Goal: Check status: Check status

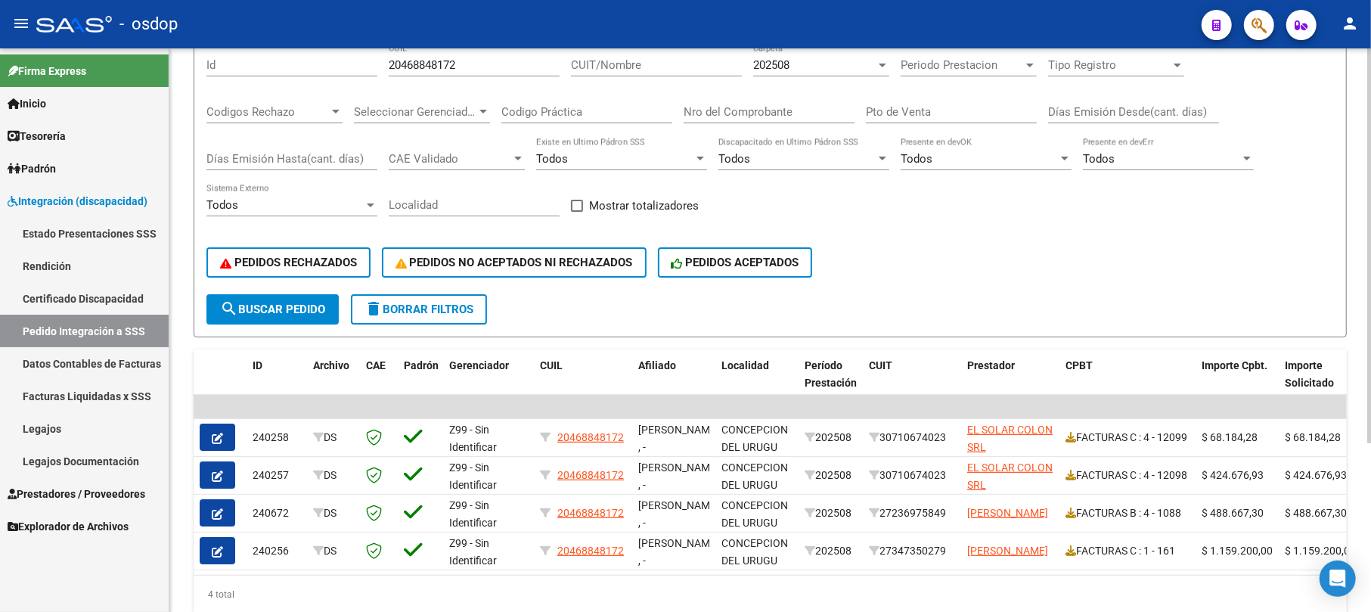
scroll to position [140, 0]
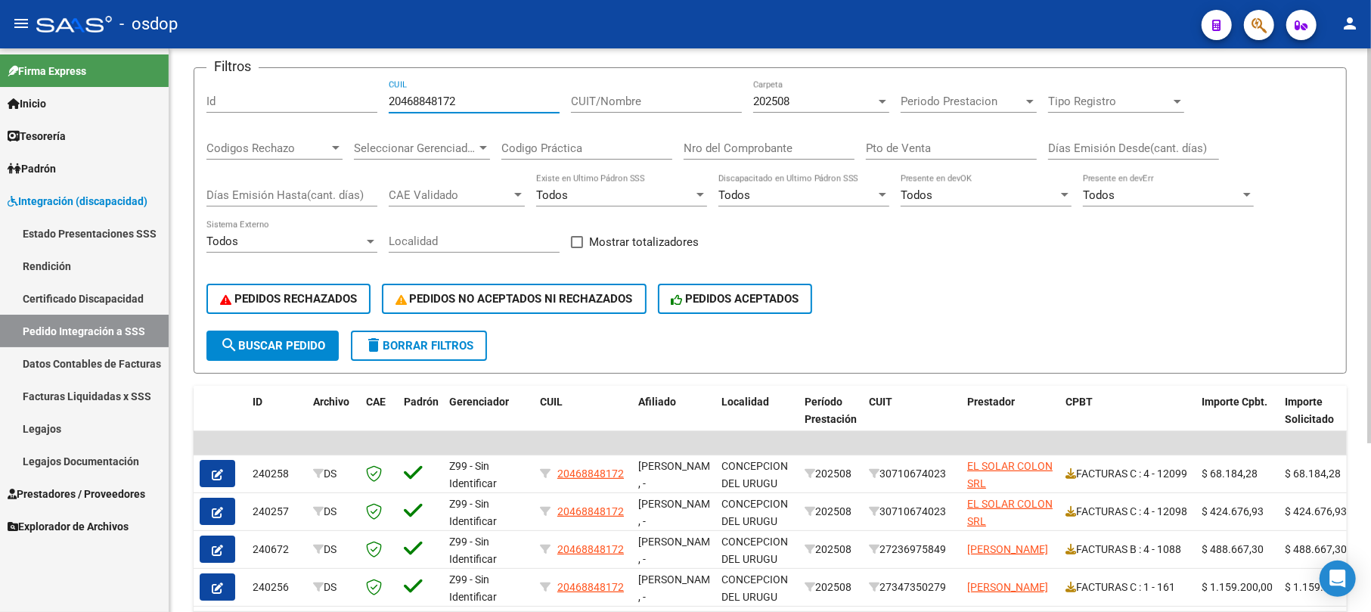
click at [436, 106] on input "20468848172" at bounding box center [474, 102] width 171 height 14
paste input "593755828"
click at [809, 97] on div "202508" at bounding box center [814, 102] width 123 height 14
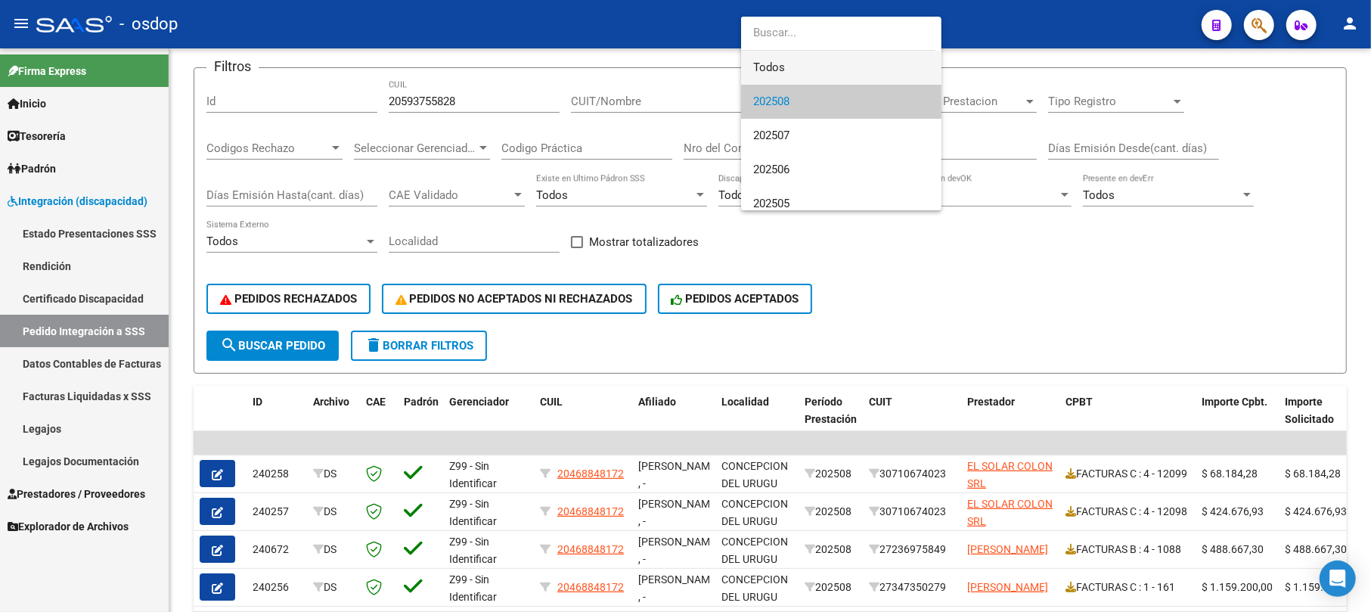
click at [800, 70] on span "Todos" at bounding box center [841, 68] width 176 height 34
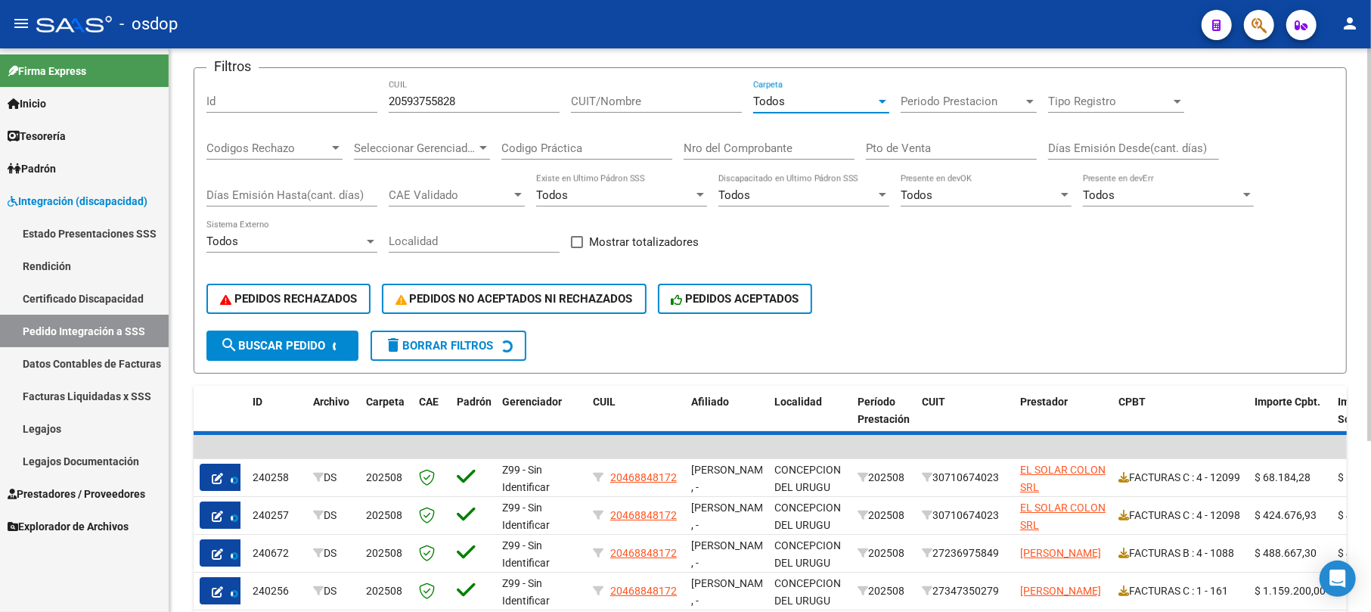
click at [258, 353] on button "search Buscar Pedido" at bounding box center [283, 346] width 152 height 30
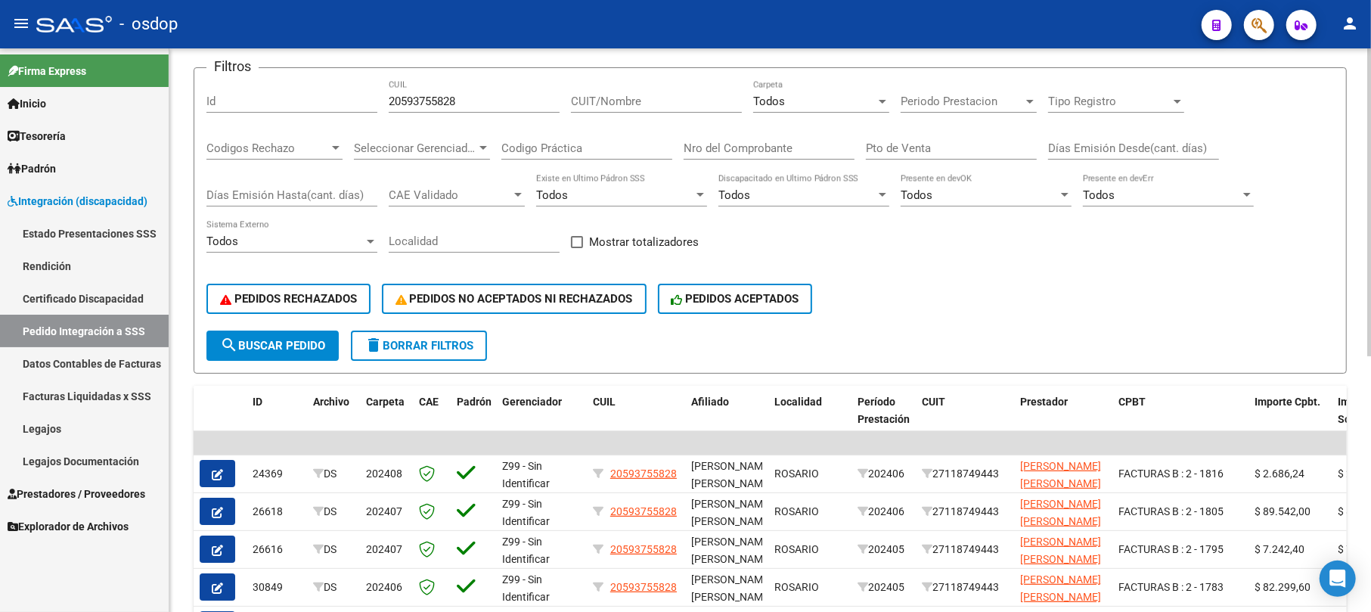
click at [258, 353] on button "search Buscar Pedido" at bounding box center [273, 346] width 132 height 30
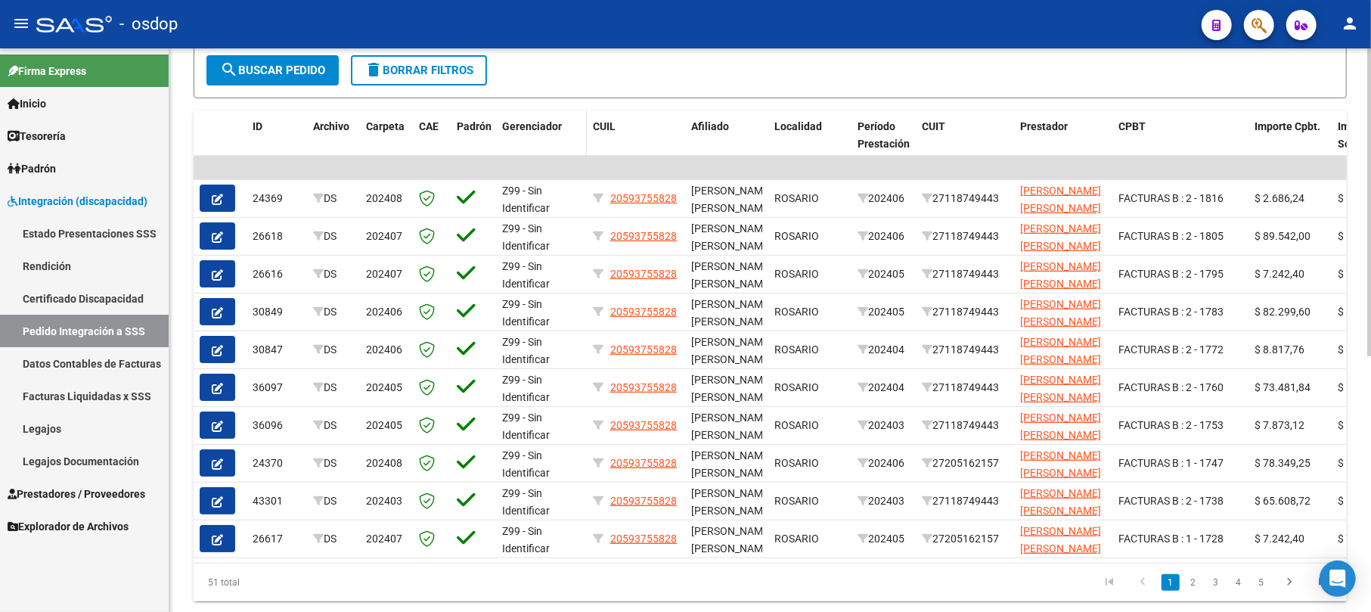
scroll to position [443, 0]
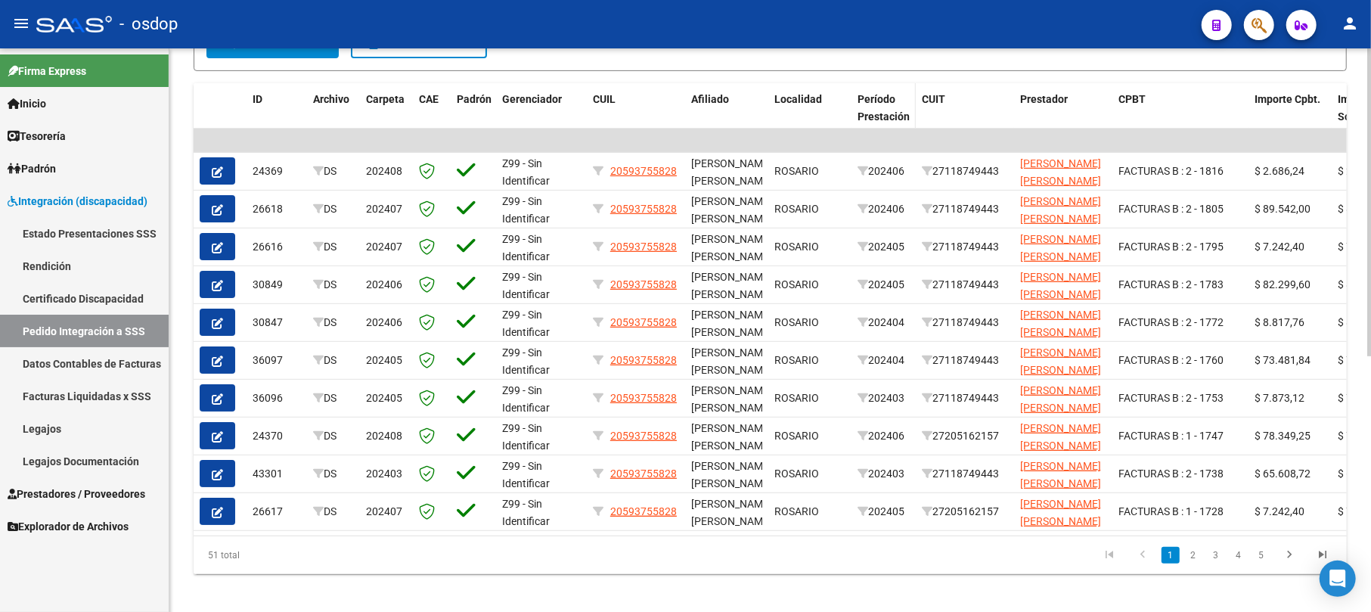
click at [887, 115] on span "Período Prestación" at bounding box center [884, 108] width 52 height 30
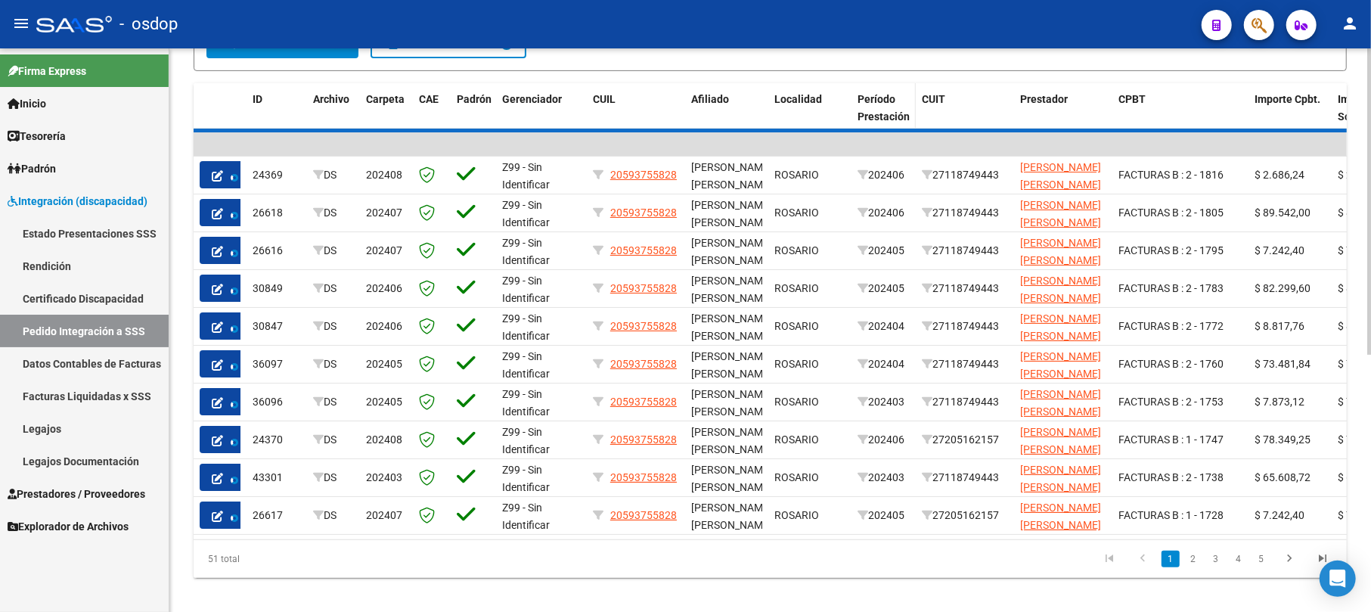
scroll to position [443, 0]
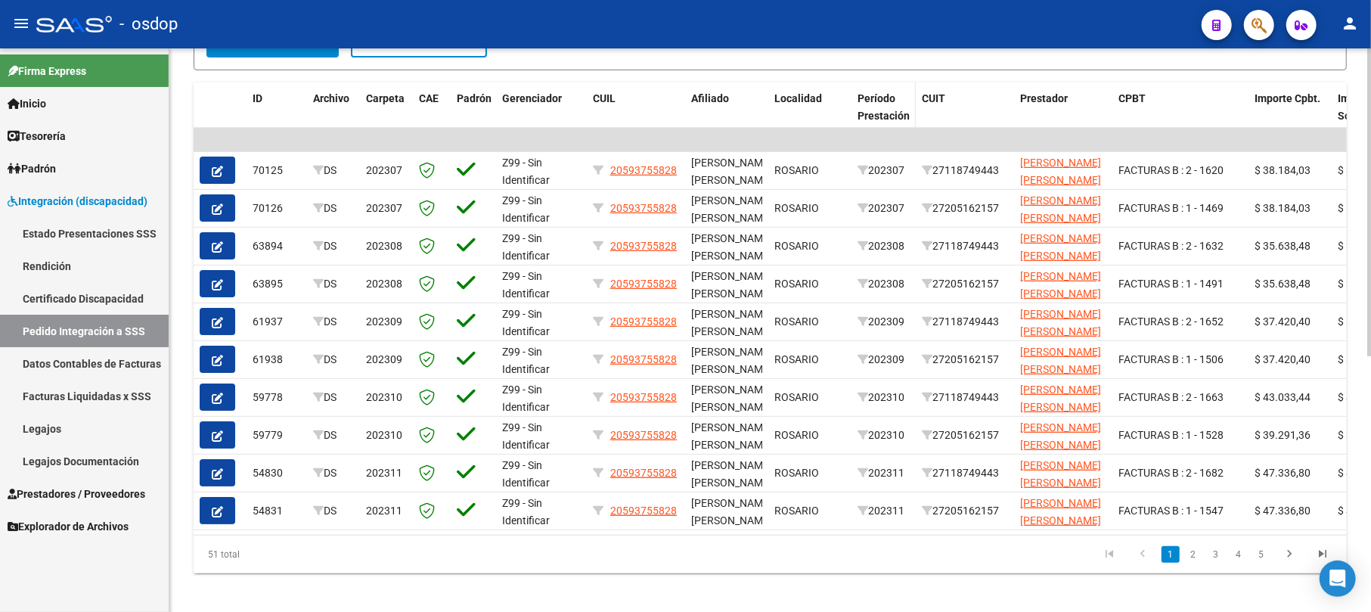
click at [887, 115] on span "Período Prestación" at bounding box center [884, 107] width 52 height 30
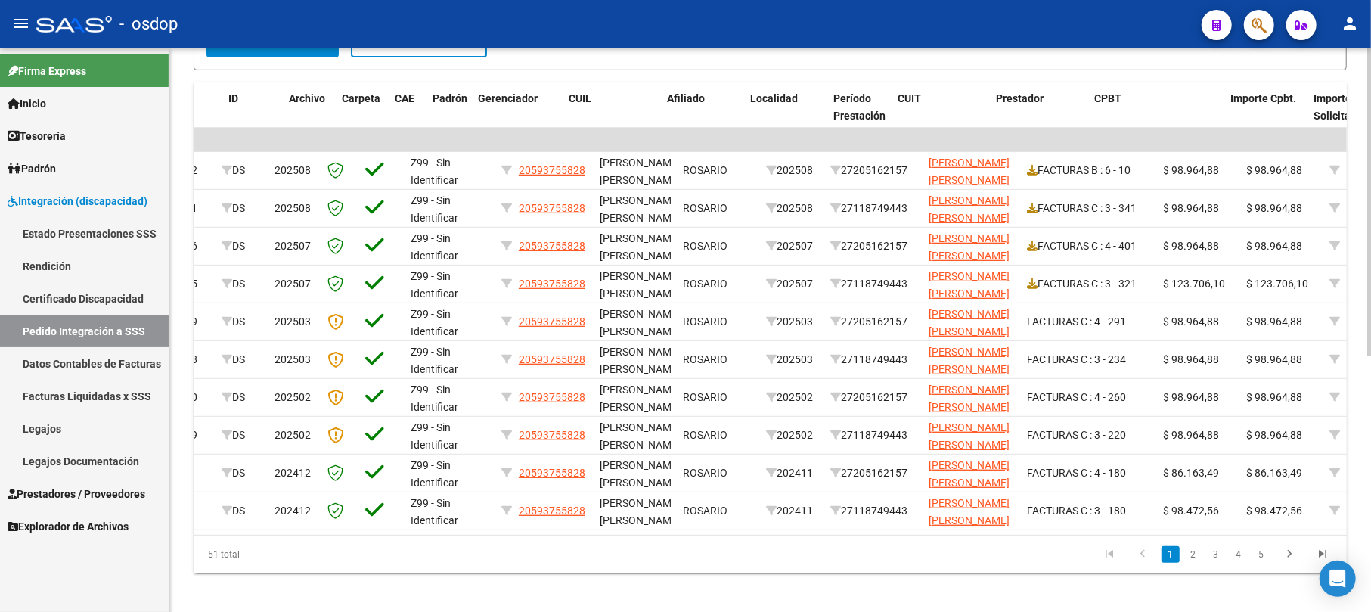
scroll to position [0, 0]
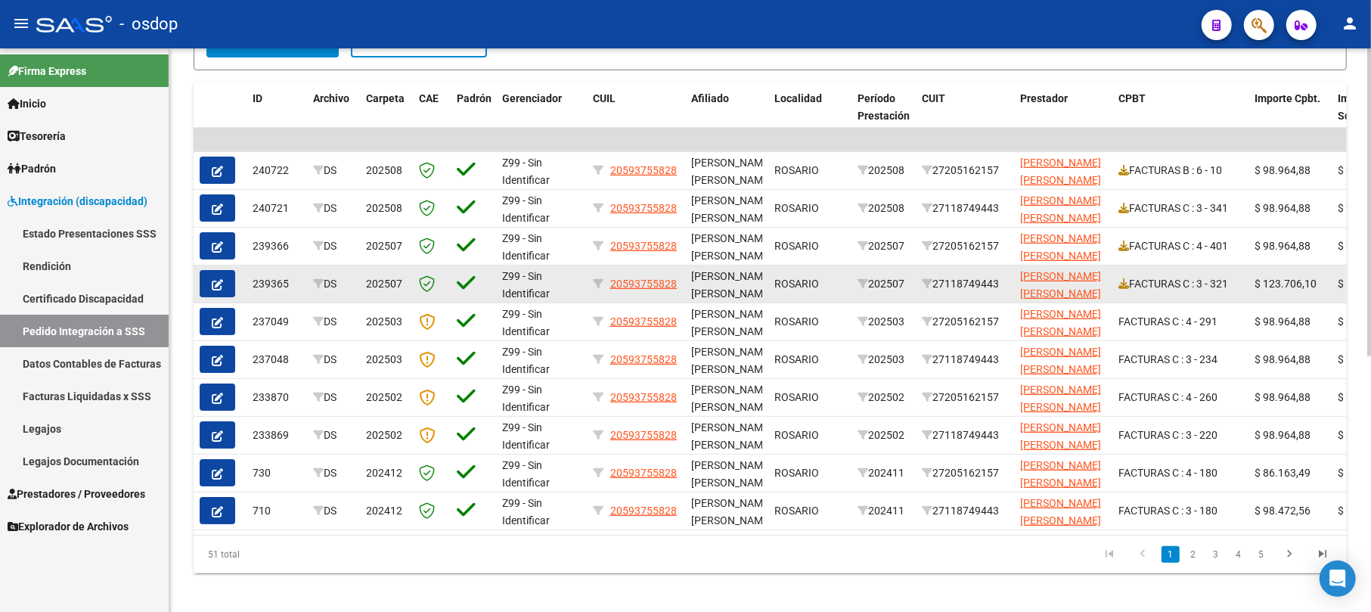
click at [267, 280] on div "239365" at bounding box center [277, 283] width 48 height 17
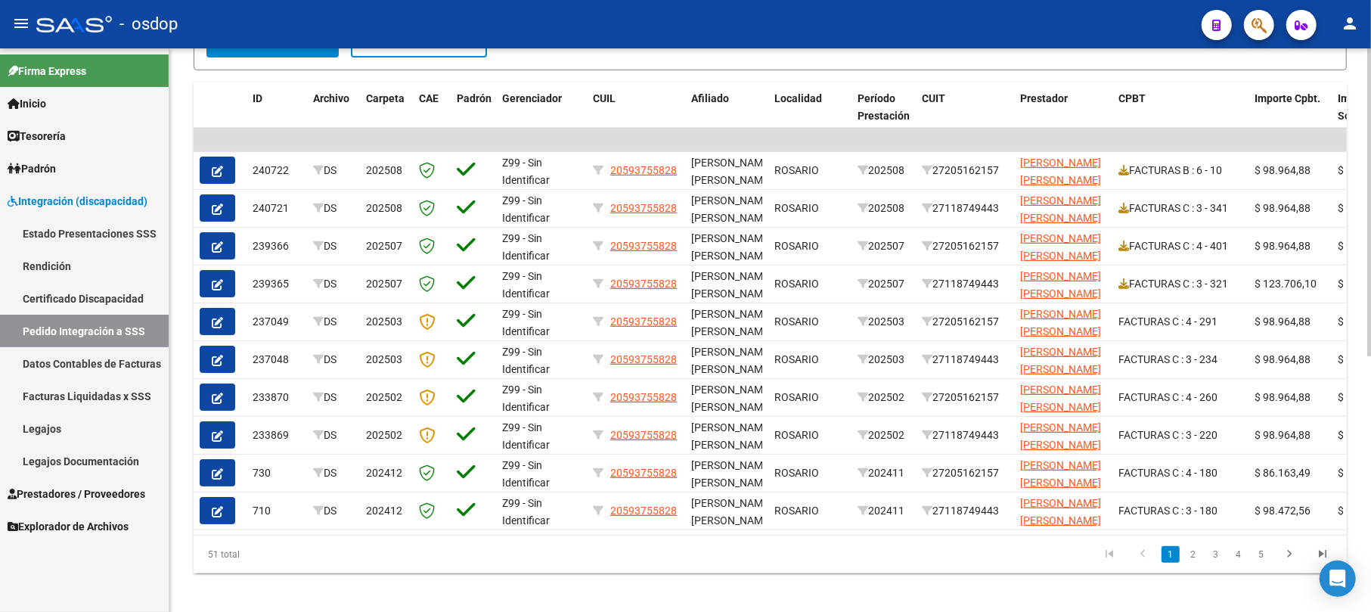
copy div "239365"
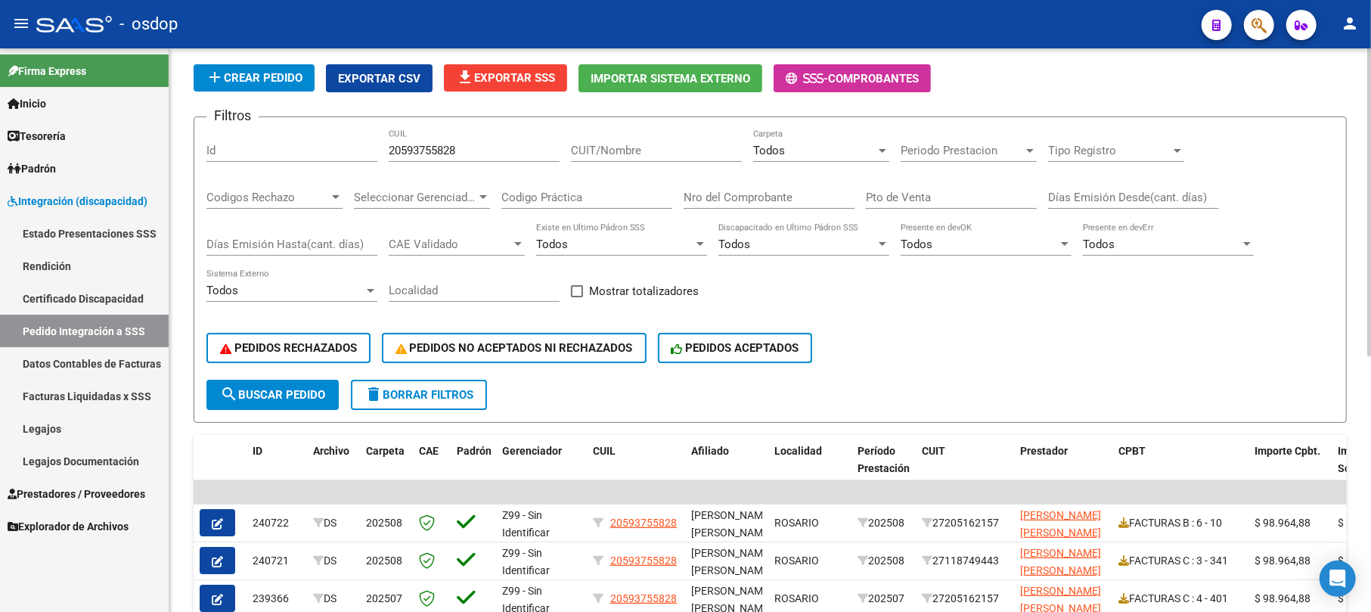
scroll to position [40, 0]
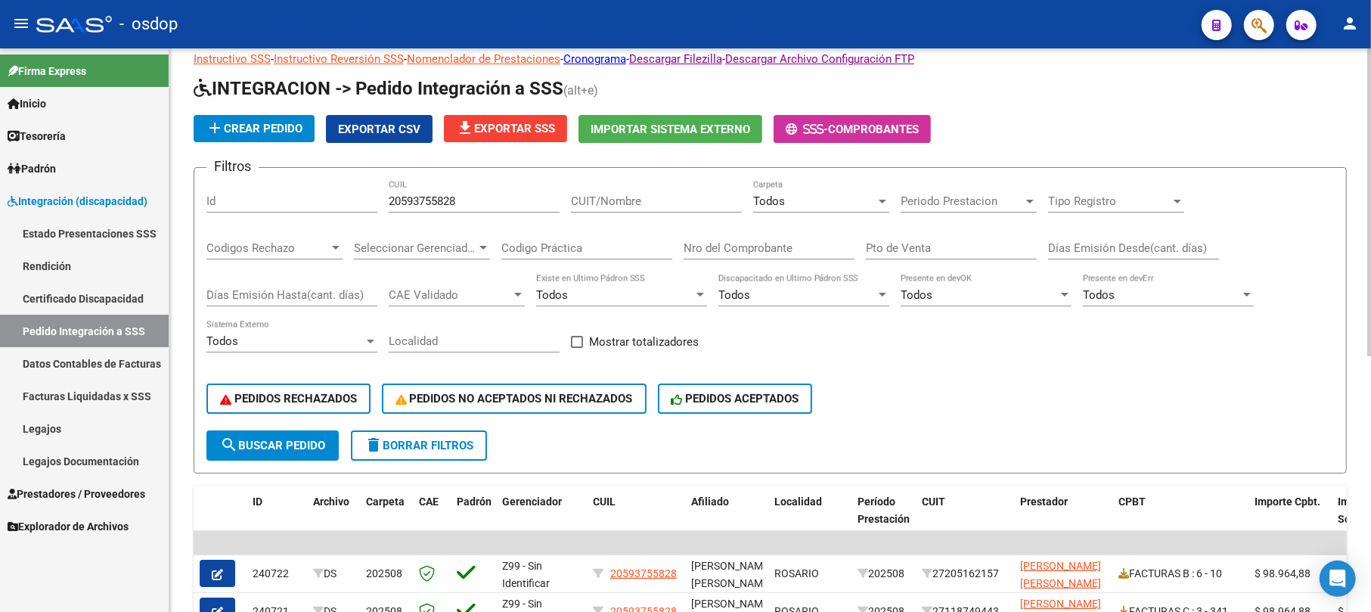
drag, startPoint x: 467, startPoint y: 200, endPoint x: 222, endPoint y: 194, distance: 245.2
click at [257, 198] on div "Filtros Id 20593755828 CUIL CUIT/Nombre Todos Carpeta Periodo Prestacion Period…" at bounding box center [771, 305] width 1128 height 250
paste input "468848172"
type input "20468848172"
click at [297, 439] on span "search Buscar Pedido" at bounding box center [272, 446] width 105 height 14
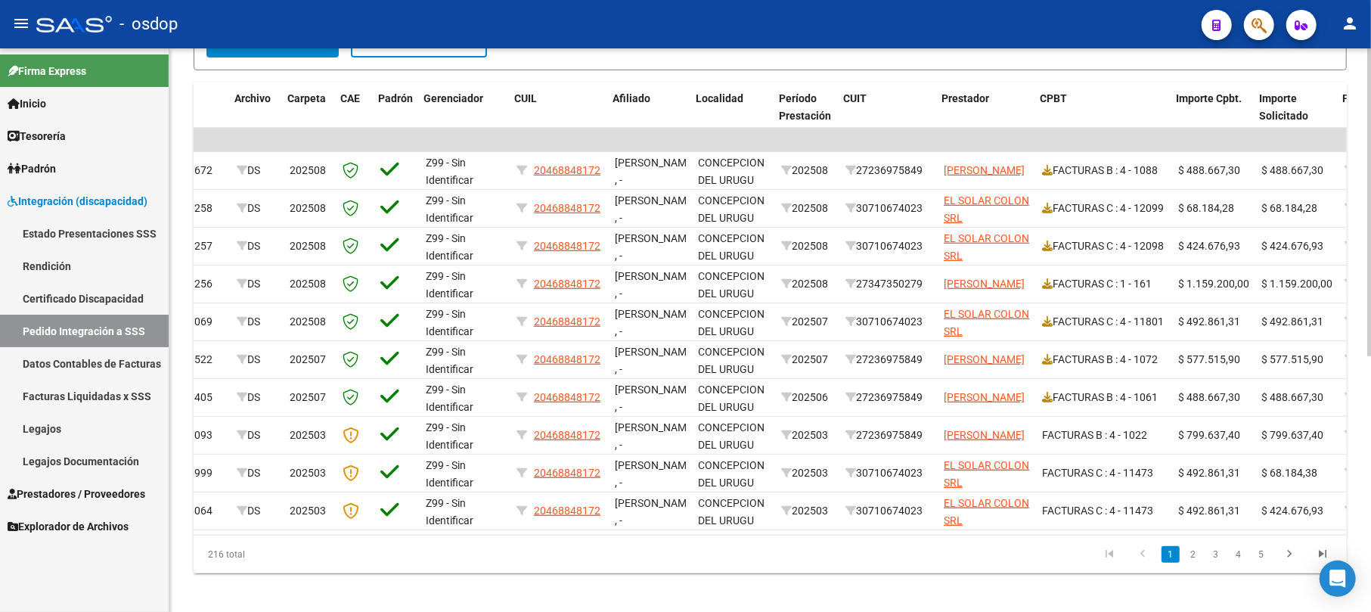
scroll to position [0, 92]
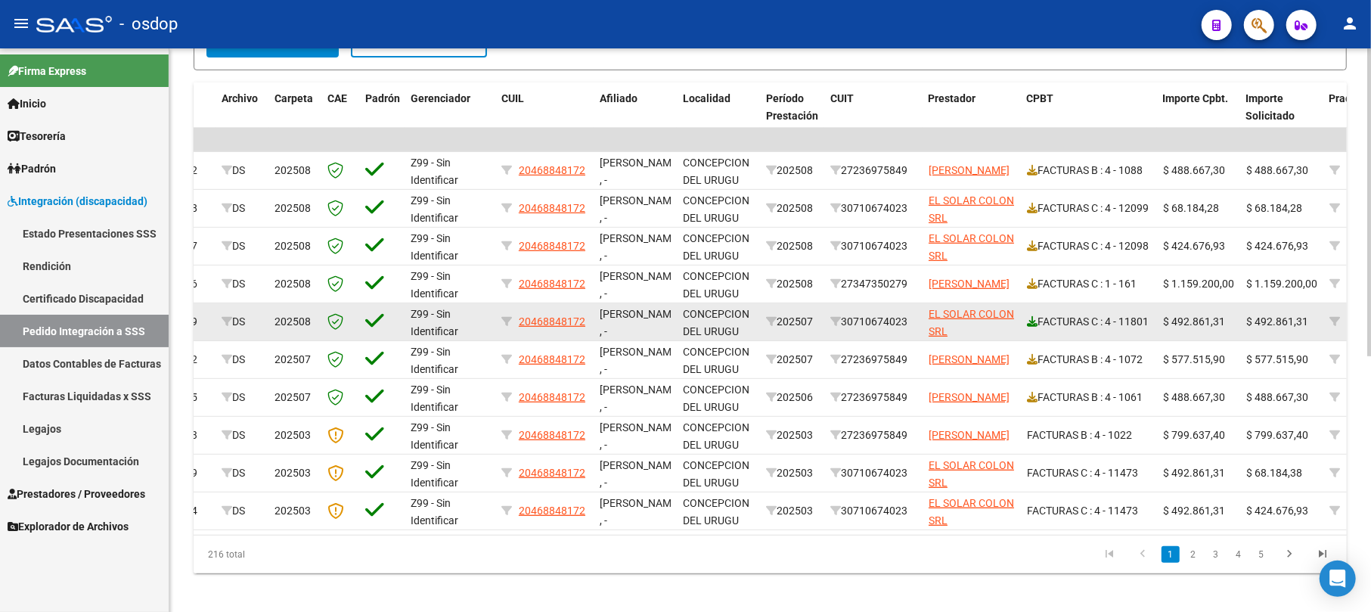
click at [1029, 316] on icon at bounding box center [1032, 321] width 11 height 11
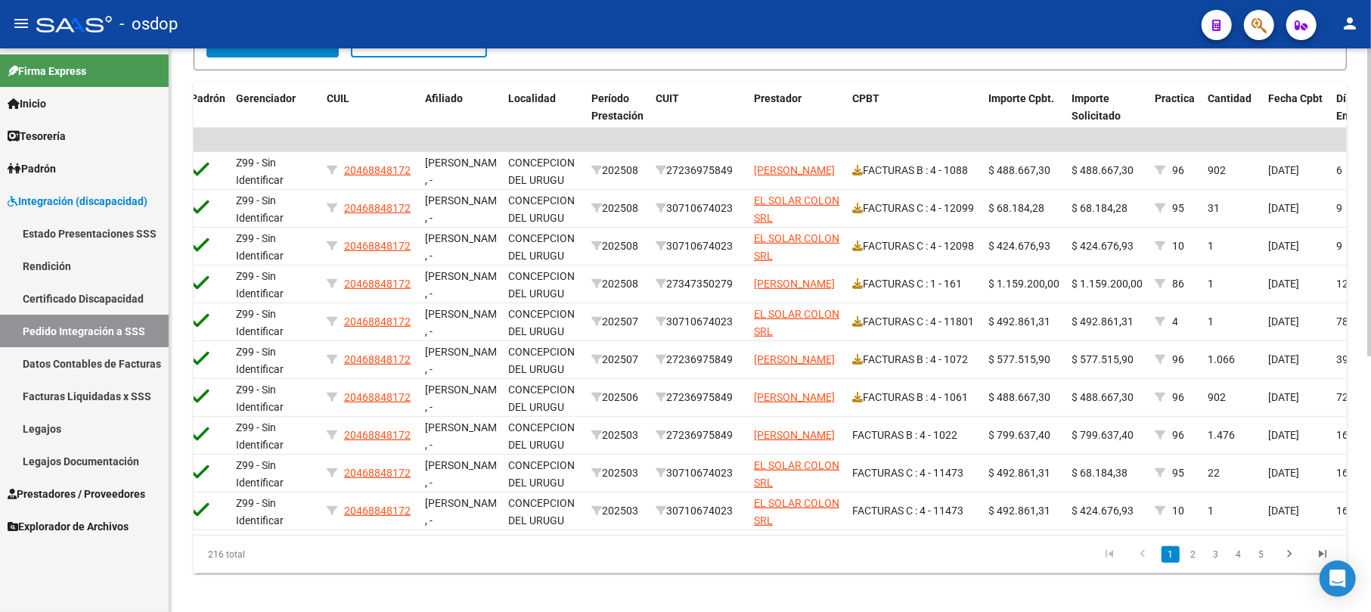
scroll to position [0, 269]
